Goal: Task Accomplishment & Management: Manage account settings

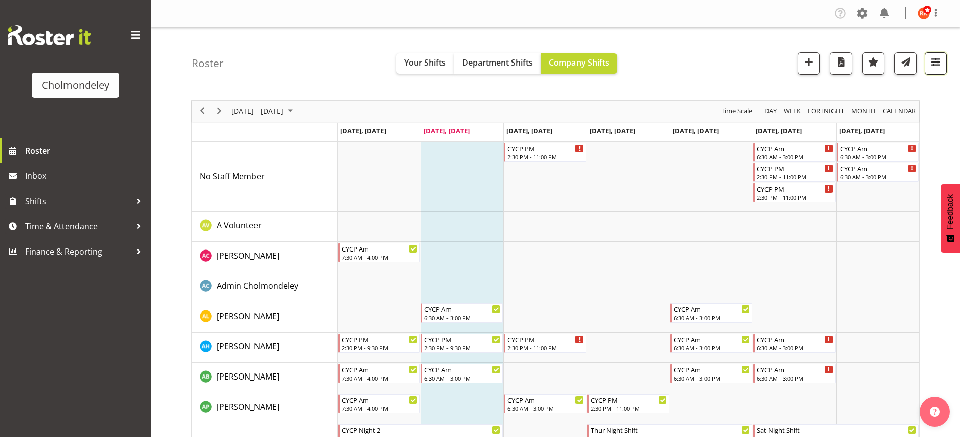
click at [932, 66] on span "button" at bounding box center [935, 61] width 13 height 13
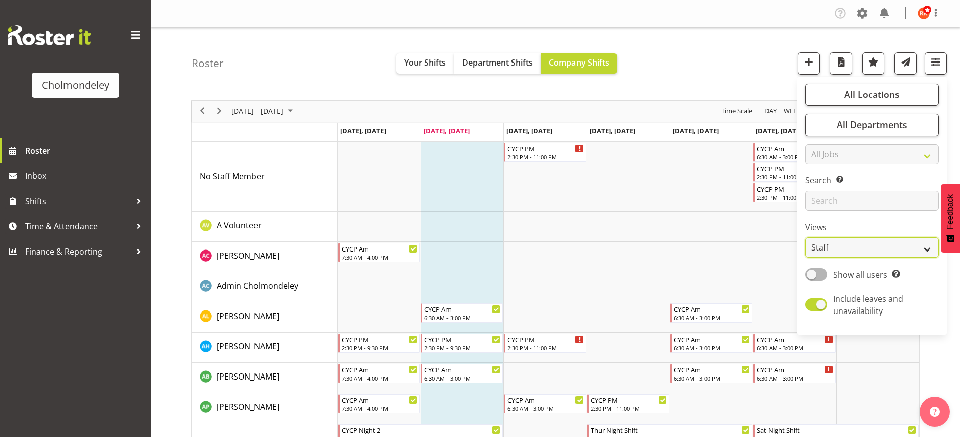
click at [872, 243] on select "Staff Role Shift - Horizontal Shift - Vertical Staff - Location" at bounding box center [871, 247] width 133 height 20
select select "shift"
click at [805, 237] on select "Staff Role Shift - Horizontal Shift - Vertical Staff - Location" at bounding box center [871, 247] width 133 height 20
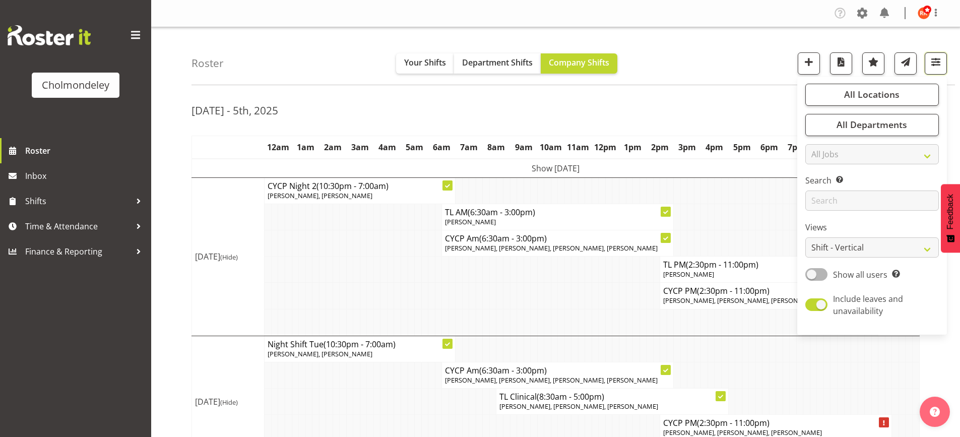
click at [934, 62] on span "button" at bounding box center [935, 61] width 13 height 13
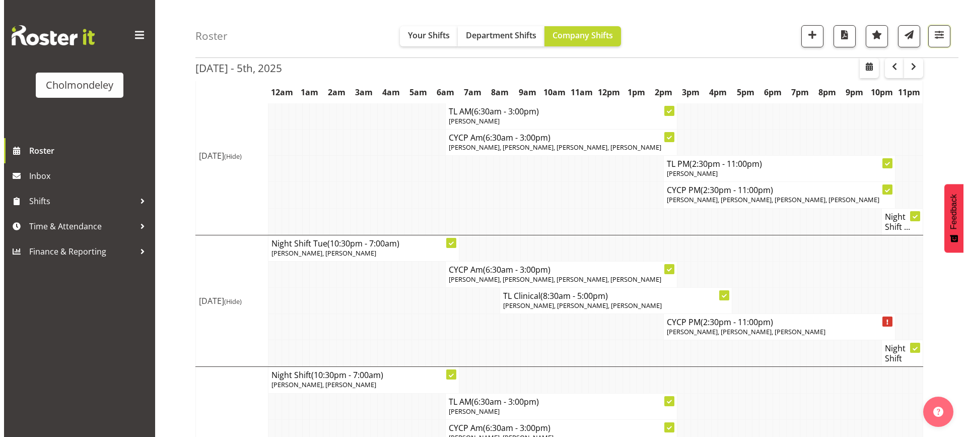
scroll to position [151, 0]
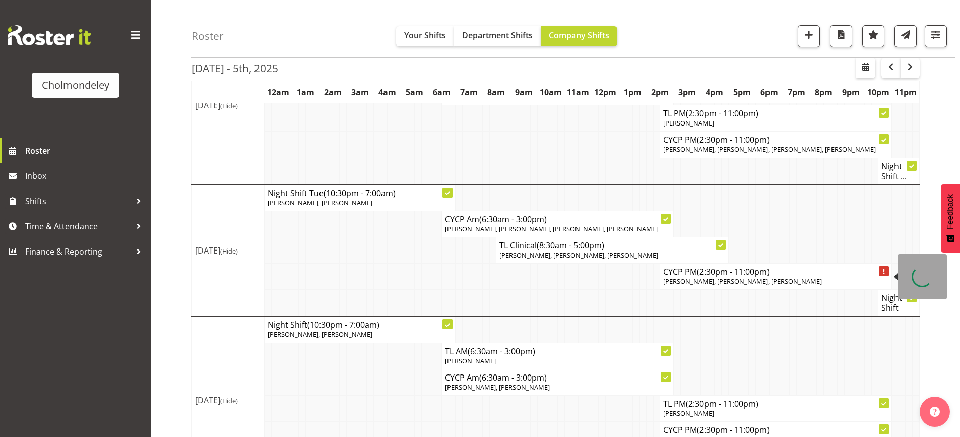
click at [714, 282] on span "[PERSON_NAME], [PERSON_NAME], [PERSON_NAME]" at bounding box center [742, 281] width 159 height 9
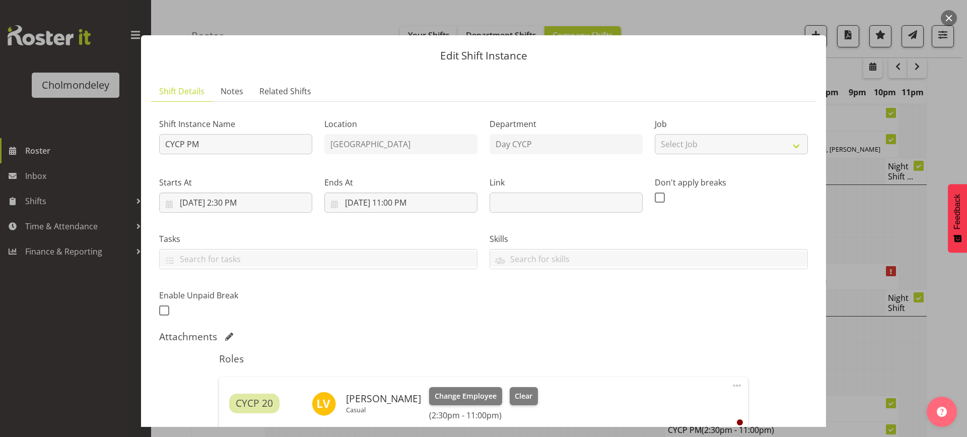
click at [708, 276] on div "Shift Instance Name CYCP PM Location [GEOGRAPHIC_DATA] Children's Centre Depart…" at bounding box center [483, 214] width 661 height 221
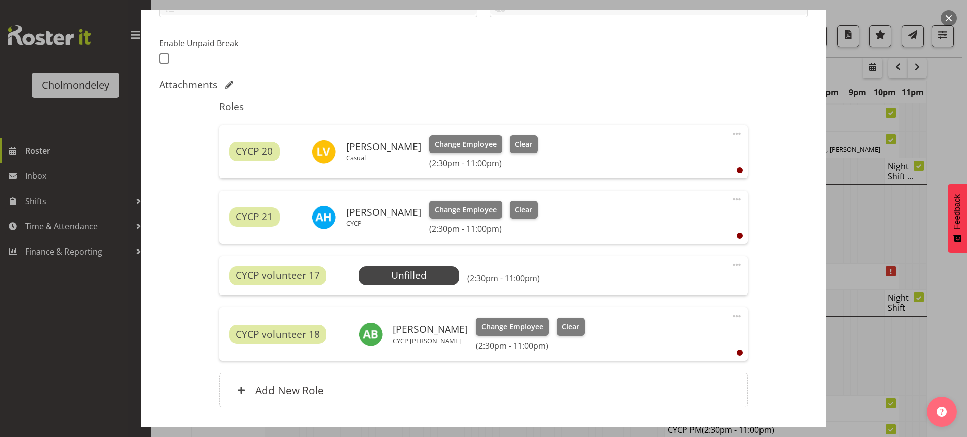
scroll to position [302, 0]
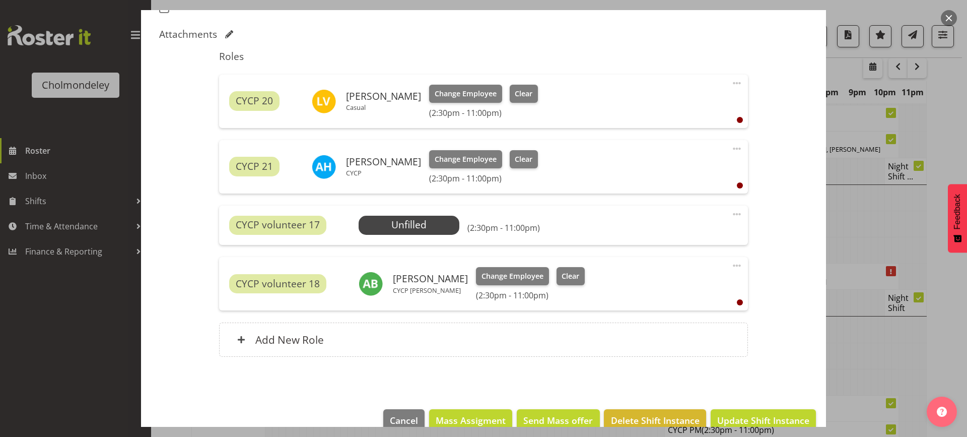
click at [731, 214] on span at bounding box center [737, 214] width 12 height 12
click at [769, 236] on div "Shift Instance Name CYCP PM Location [GEOGRAPHIC_DATA] Children's Centre Depart…" at bounding box center [483, 88] width 649 height 561
click at [731, 215] on span at bounding box center [737, 214] width 12 height 12
click at [685, 253] on link "Cover Role" at bounding box center [694, 254] width 97 height 18
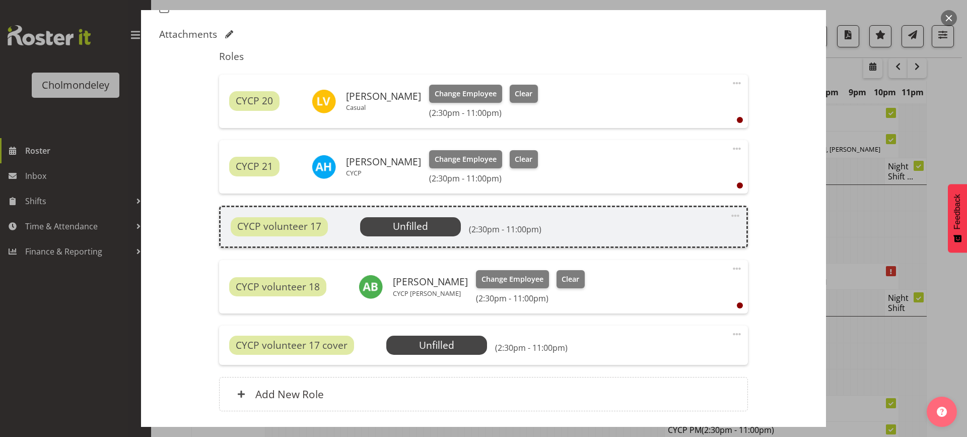
click at [730, 215] on span at bounding box center [735, 216] width 12 height 12
click at [684, 274] on link "Delete" at bounding box center [693, 274] width 97 height 18
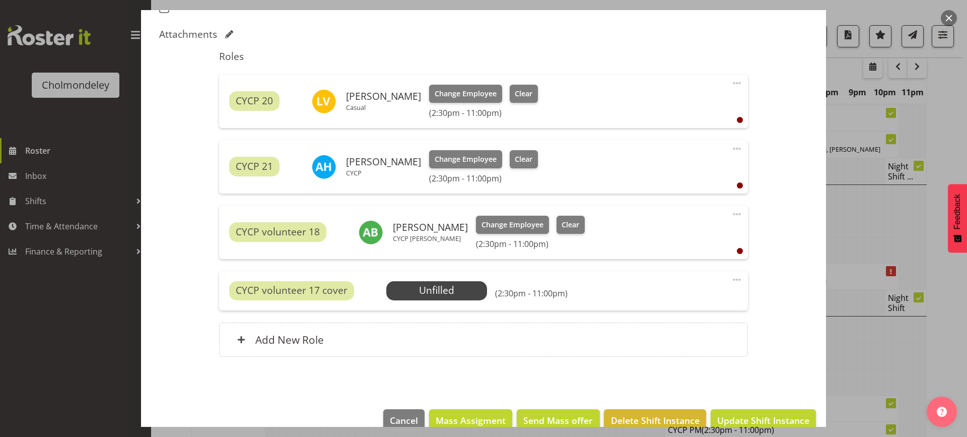
click at [731, 283] on span at bounding box center [737, 280] width 12 height 12
click at [688, 336] on link "Delete" at bounding box center [694, 338] width 97 height 18
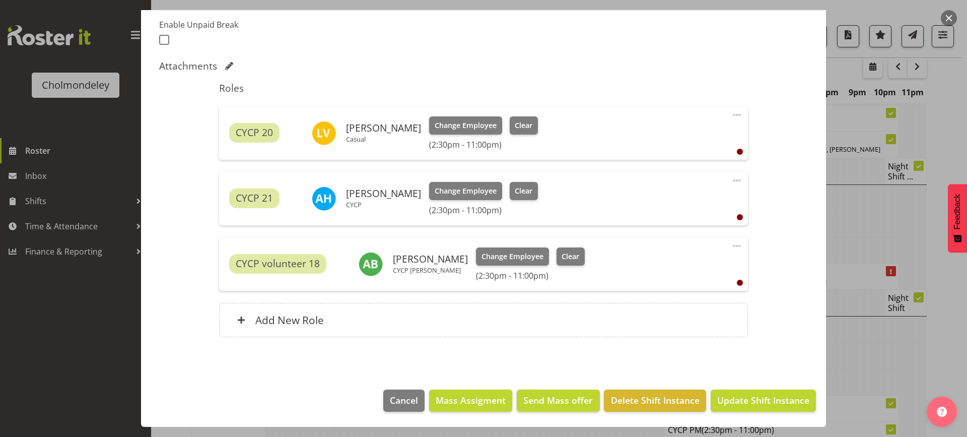
scroll to position [270, 0]
click at [634, 326] on div "Add New Role" at bounding box center [483, 320] width 528 height 34
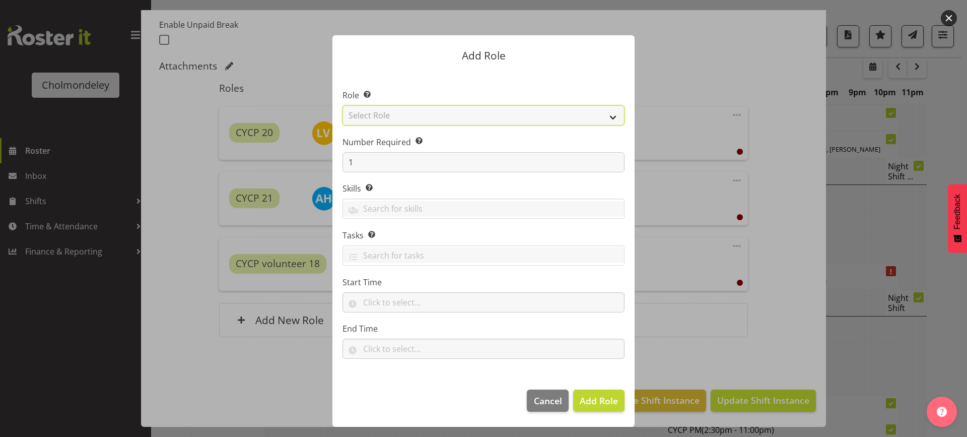
click at [618, 120] on select "Select Role Awhi Team CYCP CYCP Casual CYCP Part Time CYCP volunteer CYCP- Nigh…" at bounding box center [484, 115] width 282 height 20
select select "235"
click at [343, 105] on select "Select Role Awhi Team CYCP CYCP Casual CYCP Part Time CYCP volunteer CYCP- Nigh…" at bounding box center [484, 115] width 282 height 20
click at [604, 401] on span "Add Role" at bounding box center [599, 400] width 38 height 12
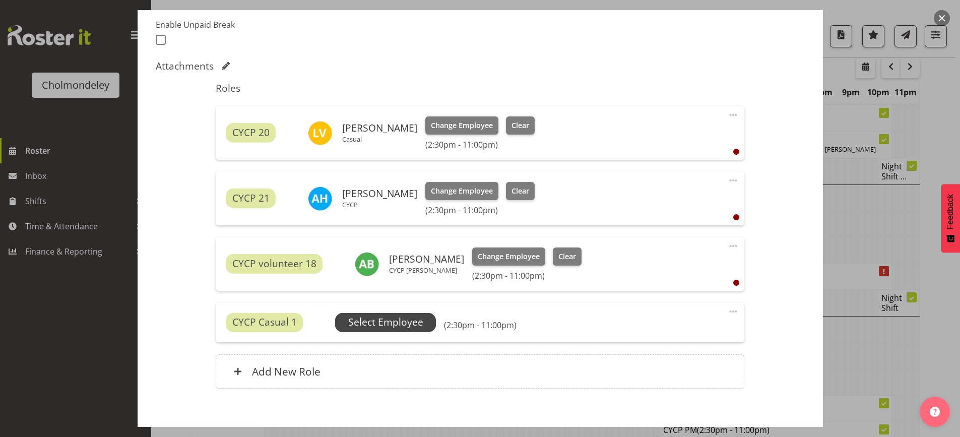
click at [384, 320] on span "Select Employee" at bounding box center [385, 322] width 75 height 15
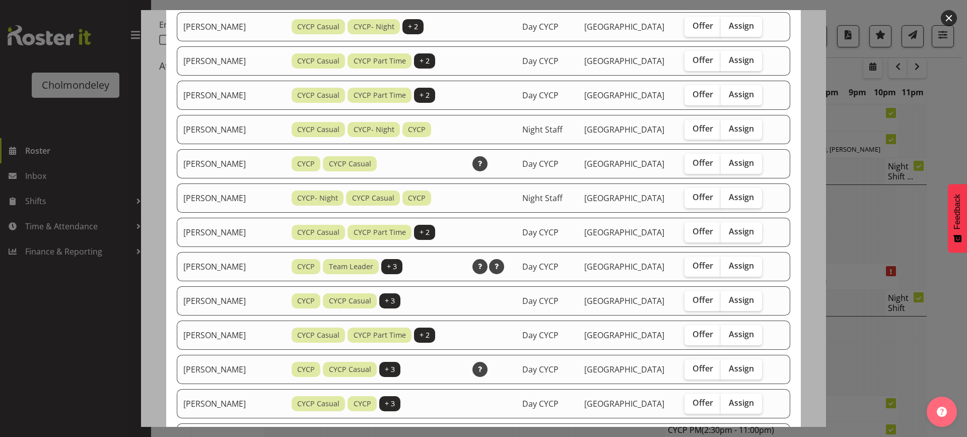
scroll to position [151, 0]
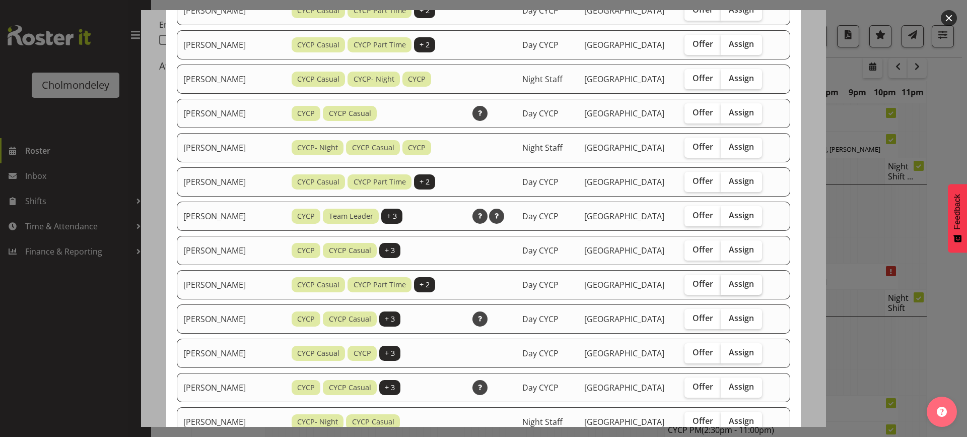
click at [746, 286] on span "Assign" at bounding box center [741, 284] width 25 height 10
click at [727, 286] on input "Assign" at bounding box center [724, 284] width 7 height 7
checkbox input "true"
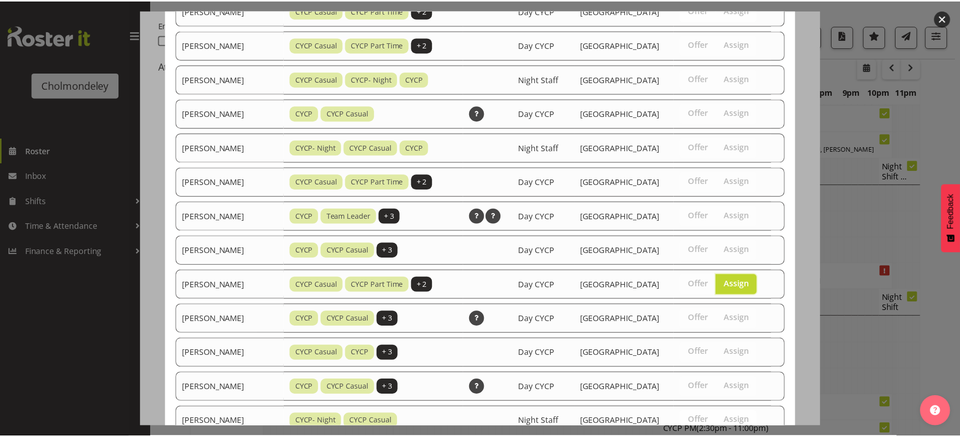
scroll to position [326, 0]
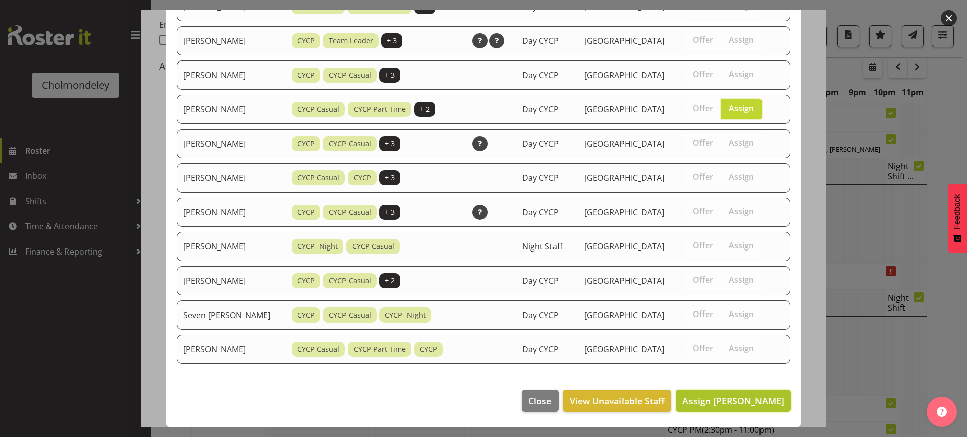
click at [723, 400] on span "Assign [PERSON_NAME]" at bounding box center [734, 400] width 102 height 12
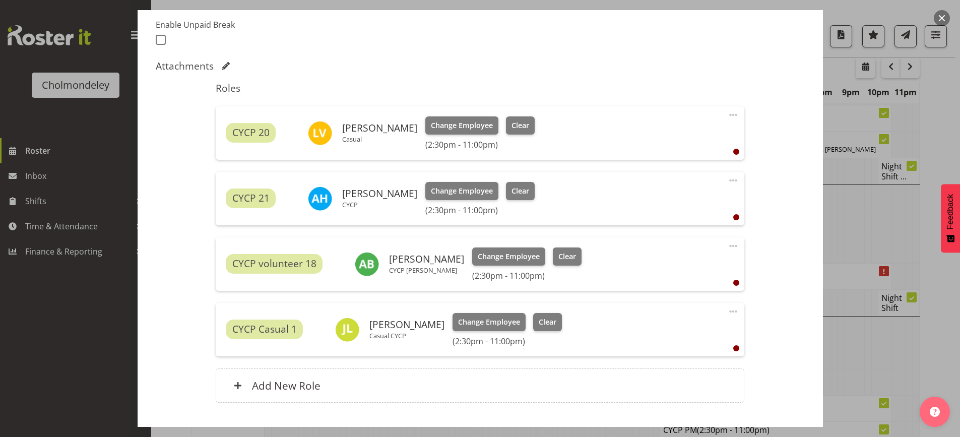
scroll to position [336, 0]
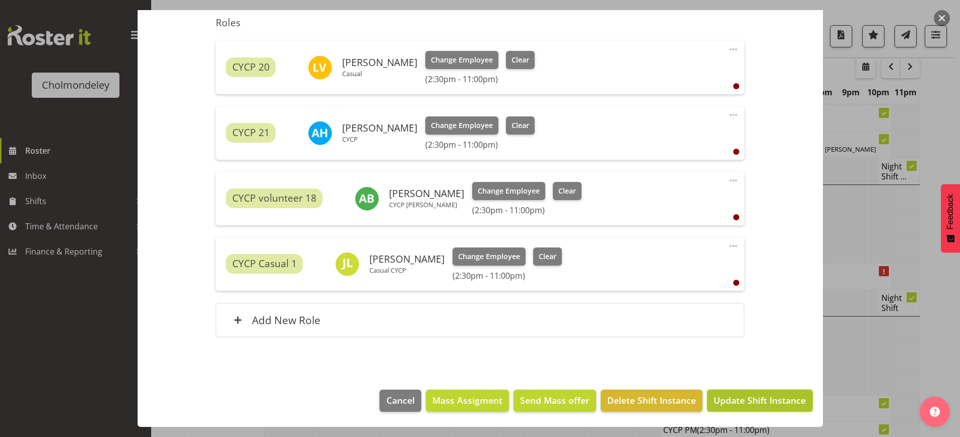
click at [731, 401] on span "Update Shift Instance" at bounding box center [759, 399] width 92 height 13
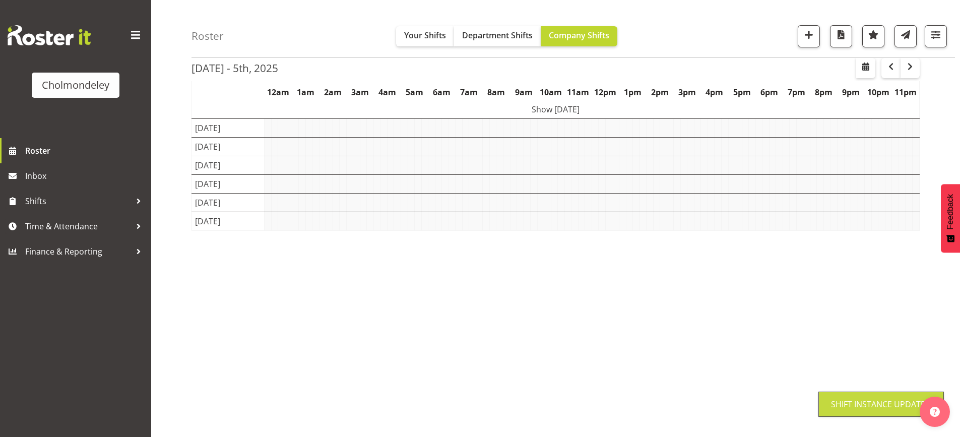
scroll to position [59, 0]
